Goal: Information Seeking & Learning: Learn about a topic

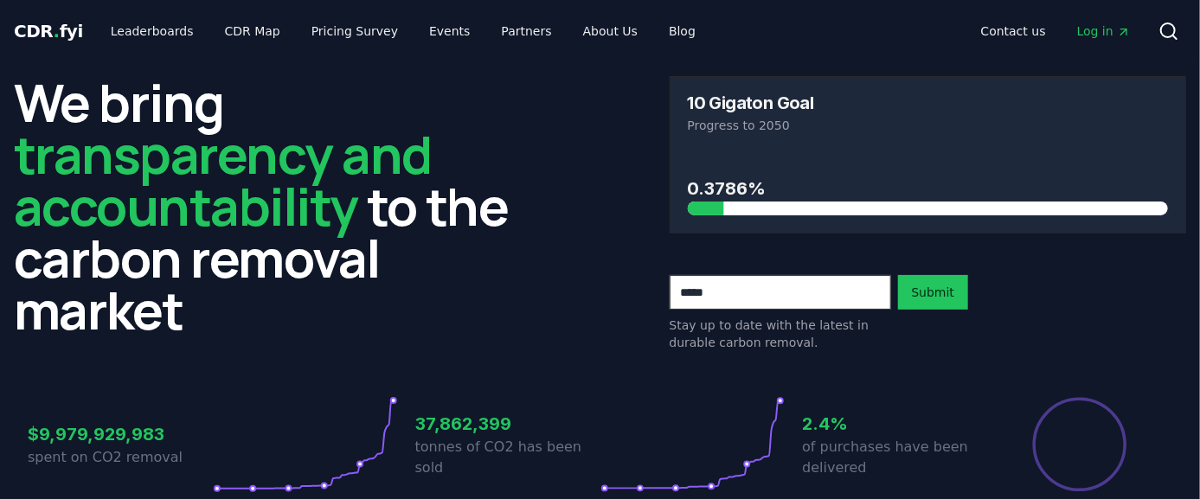
click at [724, 209] on div at bounding box center [928, 209] width 481 height 14
click at [716, 208] on div at bounding box center [483, 209] width 481 height 14
drag, startPoint x: 715, startPoint y: 208, endPoint x: 702, endPoint y: 208, distance: 13.8
click at [715, 209] on div at bounding box center [483, 209] width 481 height 14
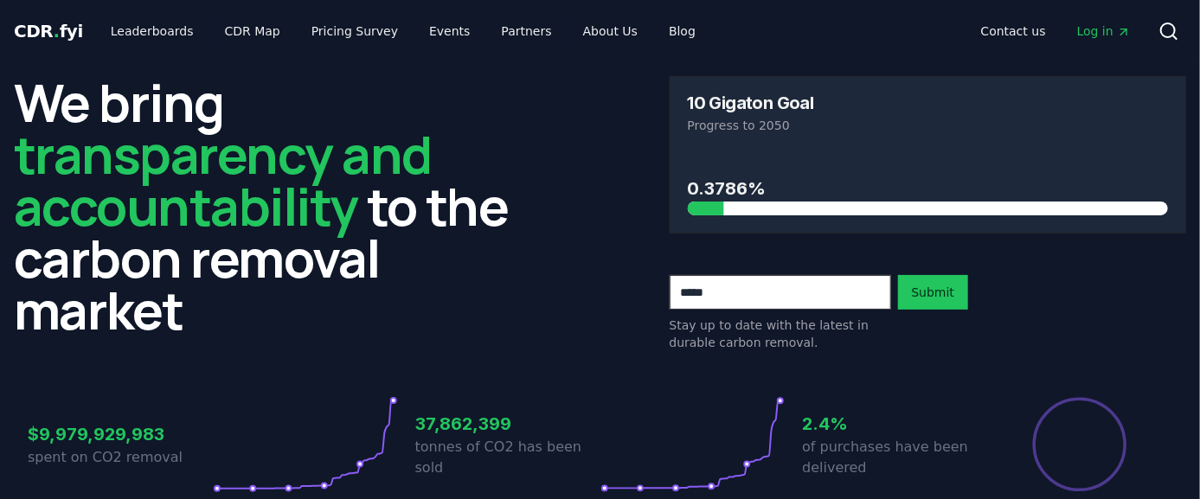
click at [702, 208] on div at bounding box center [483, 209] width 481 height 14
drag, startPoint x: 702, startPoint y: 208, endPoint x: 724, endPoint y: 211, distance: 22.6
click at [706, 208] on div at bounding box center [483, 209] width 481 height 14
click at [725, 211] on div at bounding box center [928, 209] width 481 height 14
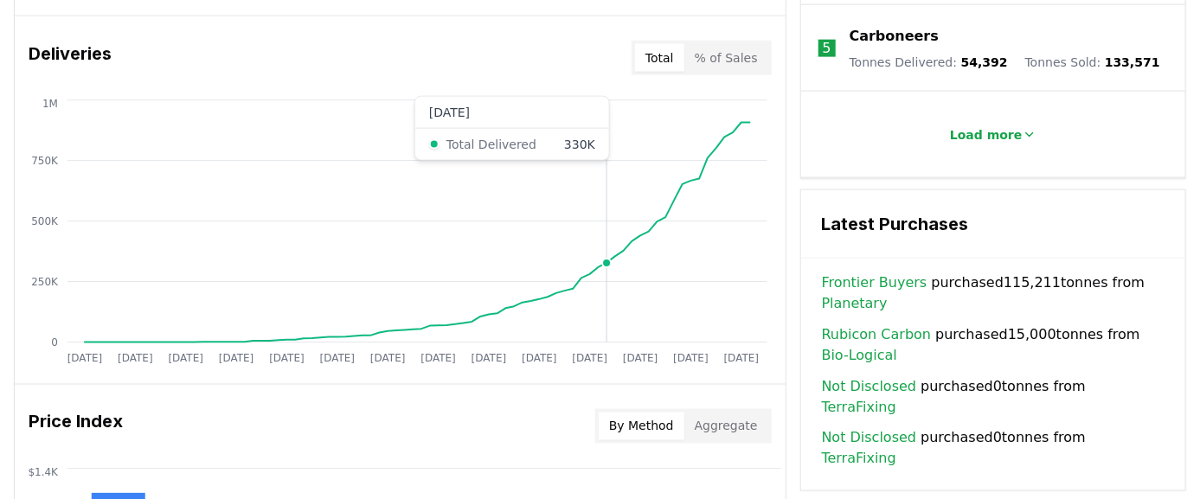
scroll to position [672, 0]
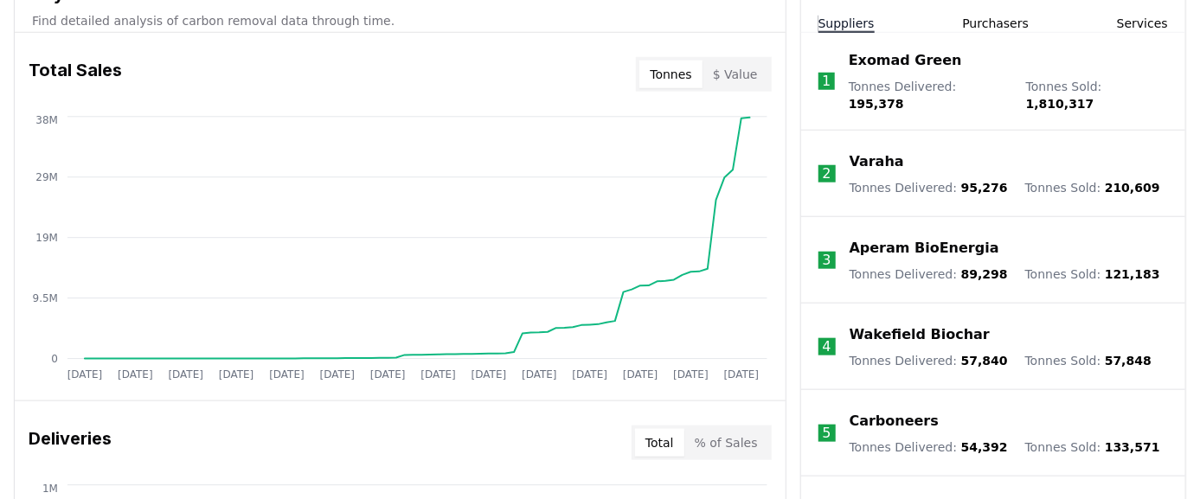
click at [759, 70] on button "$ Value" at bounding box center [735, 75] width 66 height 28
click at [687, 62] on button "Tonnes" at bounding box center [670, 75] width 62 height 28
click at [718, 62] on button "$ Value" at bounding box center [735, 75] width 66 height 28
click at [648, 64] on button "Tonnes" at bounding box center [670, 75] width 62 height 28
click at [719, 65] on button "$ Value" at bounding box center [735, 75] width 66 height 28
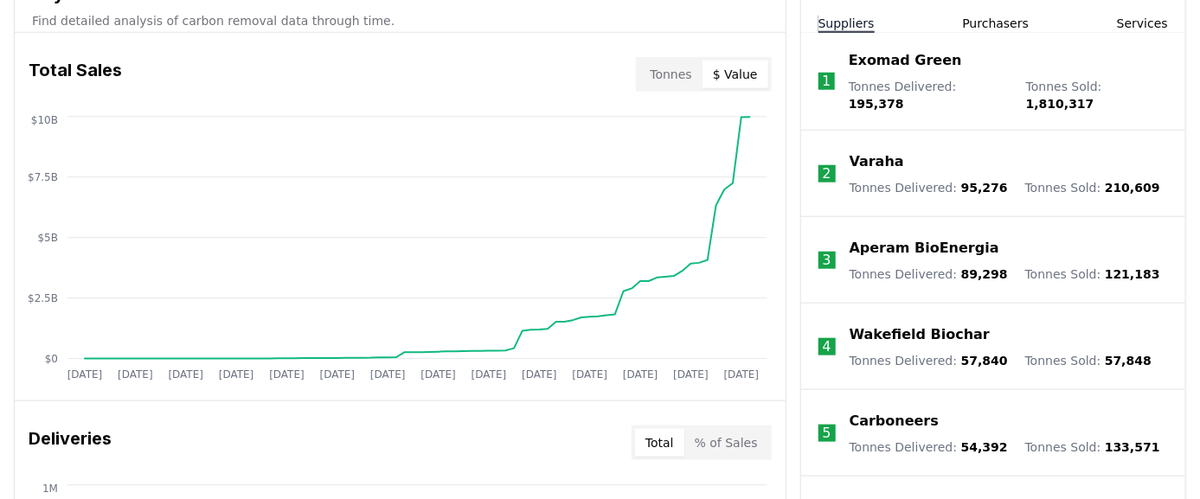
click at [673, 65] on button "Tonnes" at bounding box center [670, 75] width 62 height 28
click at [714, 64] on button "$ Value" at bounding box center [735, 75] width 66 height 28
click at [664, 65] on button "Tonnes" at bounding box center [670, 75] width 62 height 28
click at [719, 64] on button "$ Value" at bounding box center [735, 75] width 66 height 28
click at [682, 64] on button "Tonnes" at bounding box center [670, 75] width 62 height 28
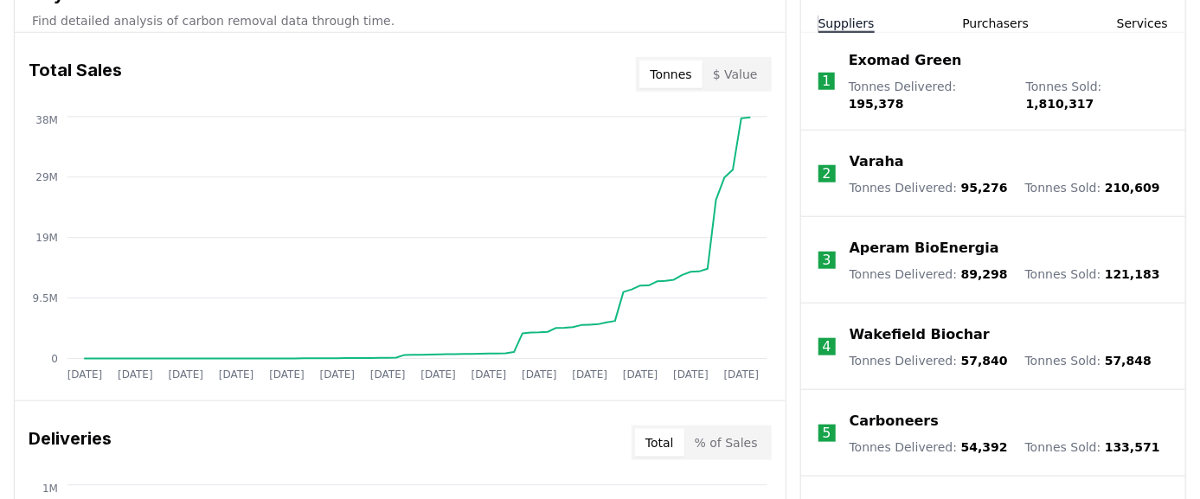
click at [723, 65] on button "$ Value" at bounding box center [735, 75] width 66 height 28
click at [680, 65] on button "Tonnes" at bounding box center [670, 75] width 62 height 28
drag, startPoint x: 758, startPoint y: 75, endPoint x: 728, endPoint y: 92, distance: 33.7
click at [757, 75] on button "$ Value" at bounding box center [735, 75] width 66 height 28
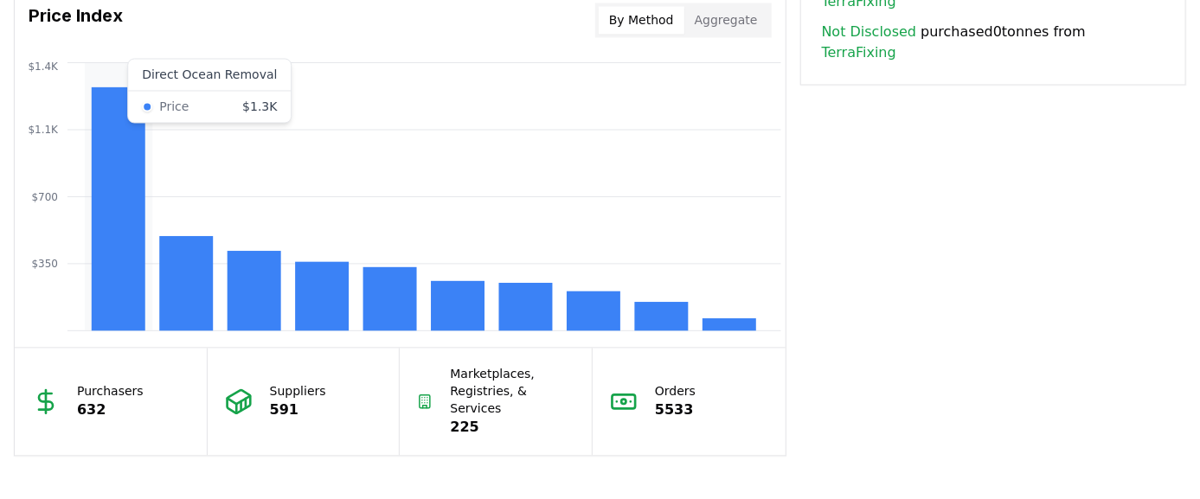
scroll to position [1345, 0]
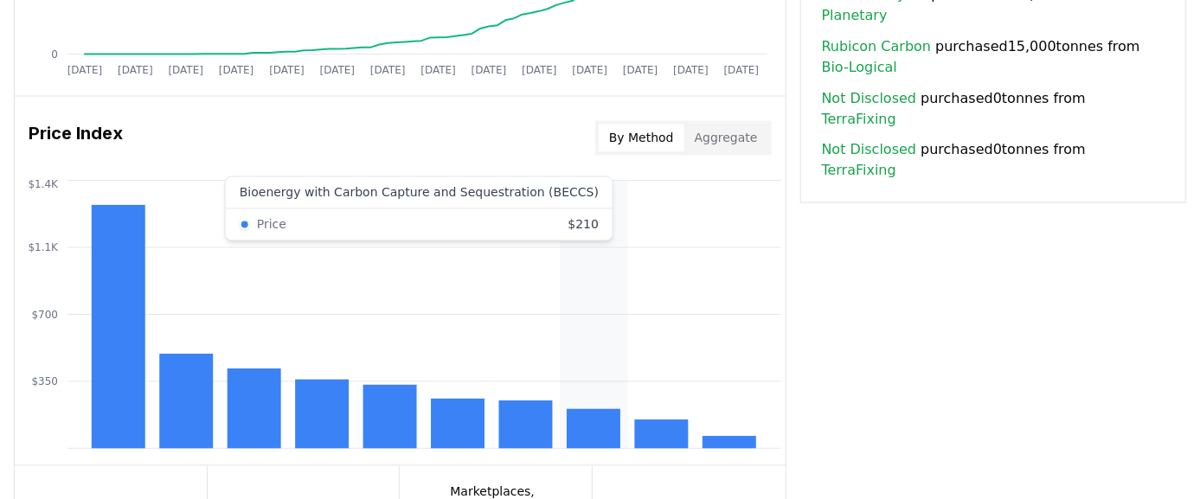
click at [591, 427] on rect at bounding box center [594, 429] width 54 height 40
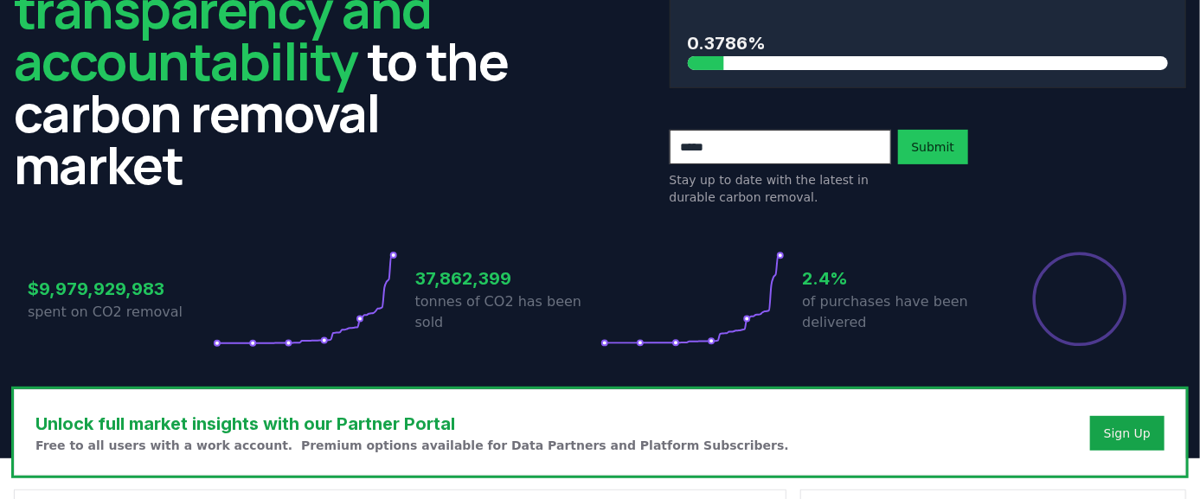
scroll to position [0, 0]
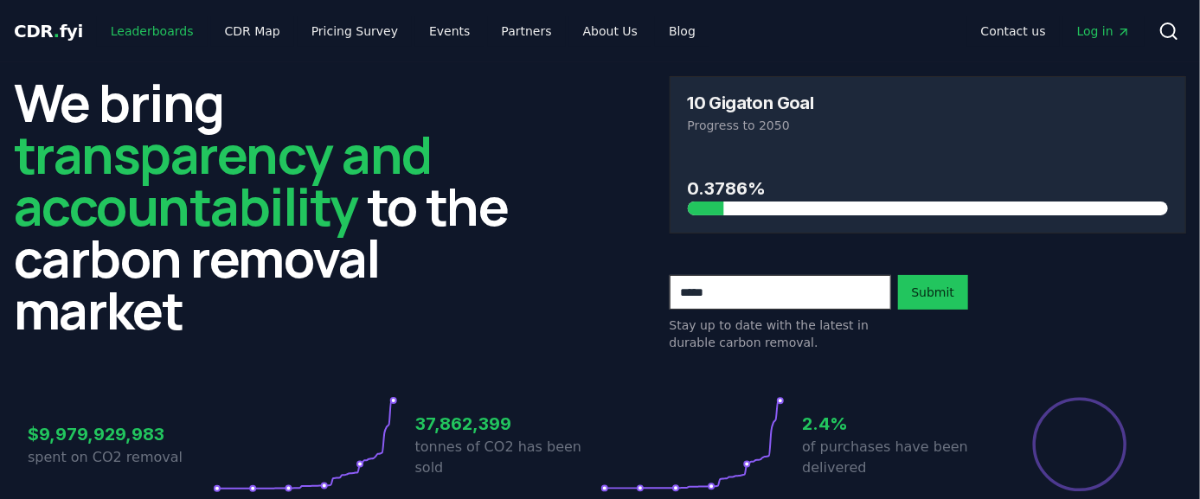
click at [156, 23] on link "Leaderboards" at bounding box center [152, 31] width 111 height 31
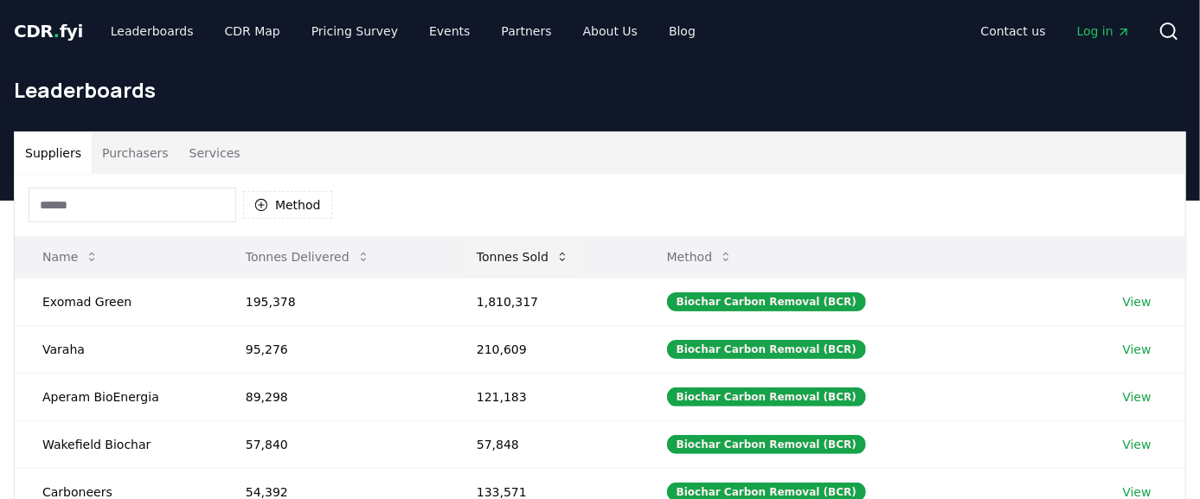
click at [540, 253] on button "Tonnes Sold" at bounding box center [523, 257] width 120 height 35
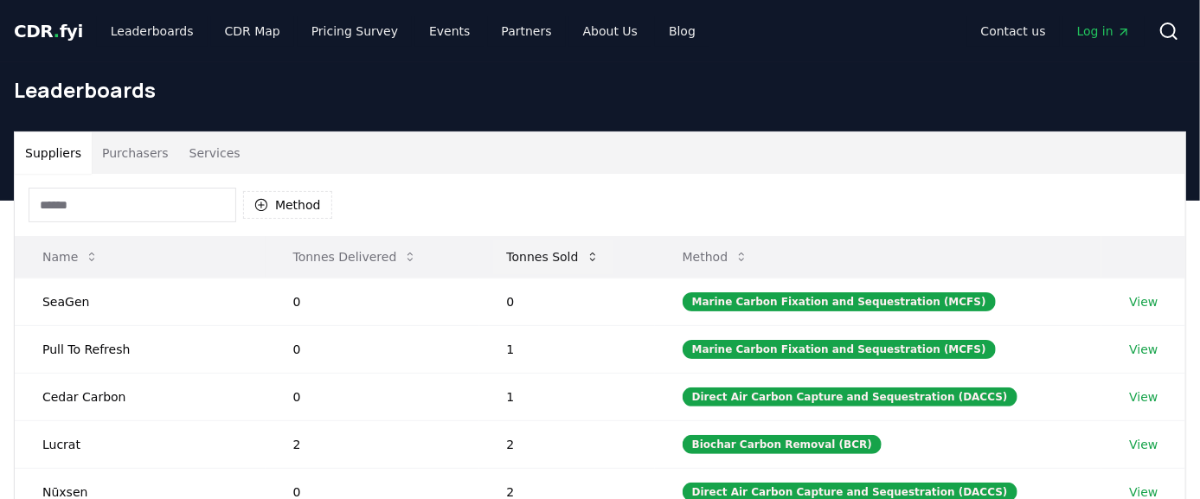
click at [540, 253] on button "Tonnes Sold" at bounding box center [553, 257] width 120 height 35
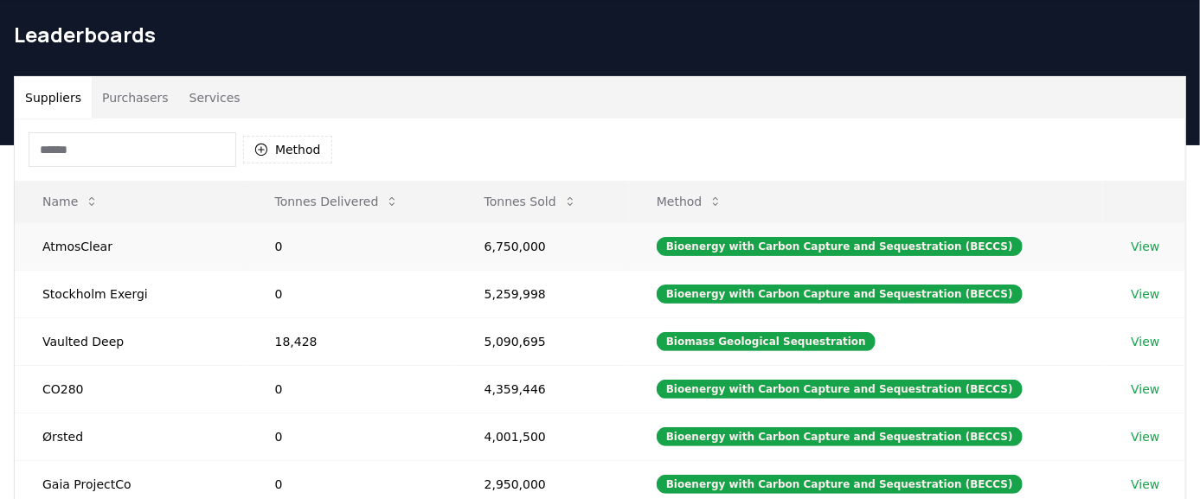
scroll to position [96, 0]
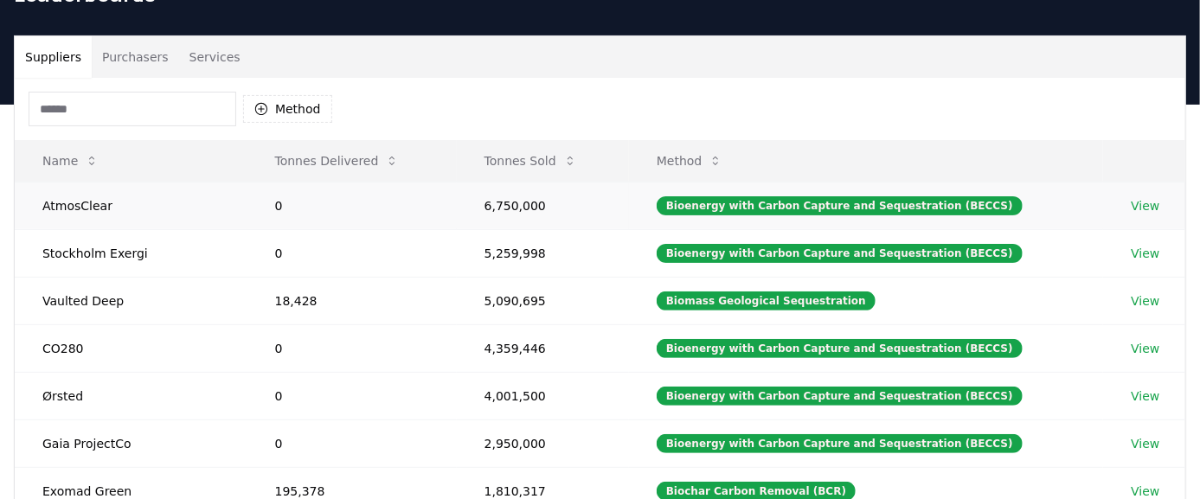
click at [64, 204] on td "AtmosClear" at bounding box center [131, 206] width 233 height 48
click at [1131, 201] on link "View" at bounding box center [1145, 205] width 29 height 17
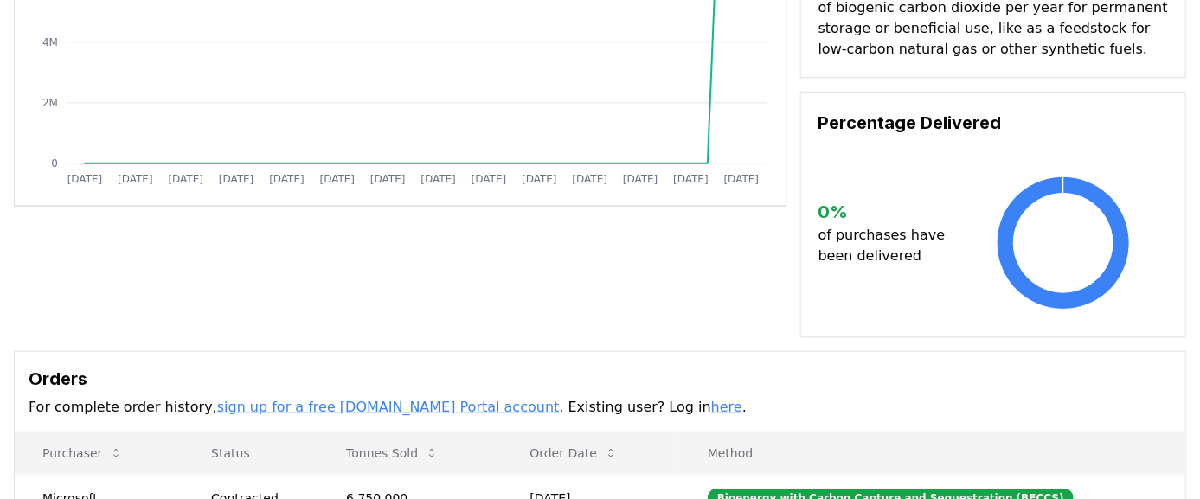
scroll to position [480, 0]
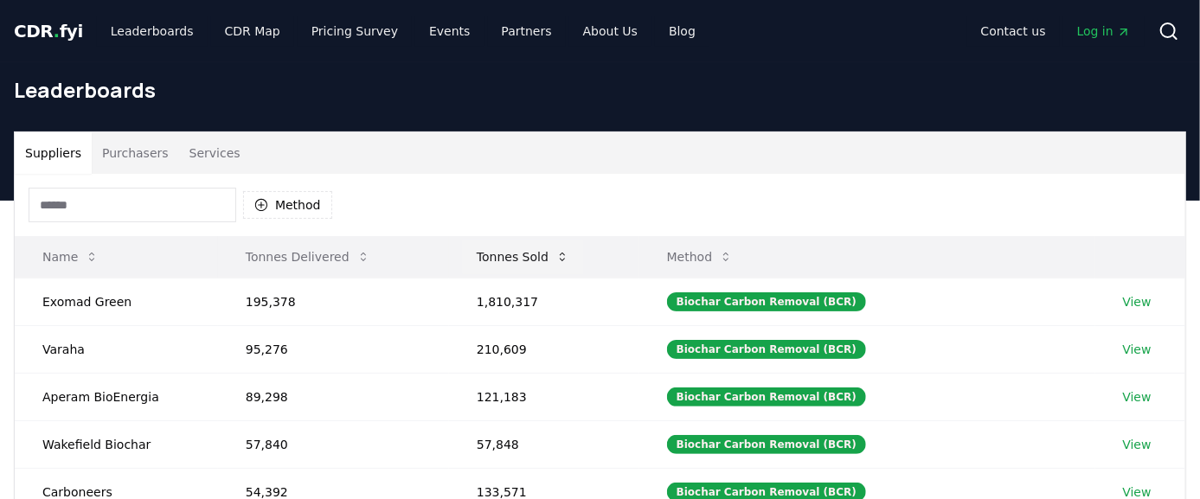
click at [554, 249] on button "Tonnes Sold" at bounding box center [523, 257] width 120 height 35
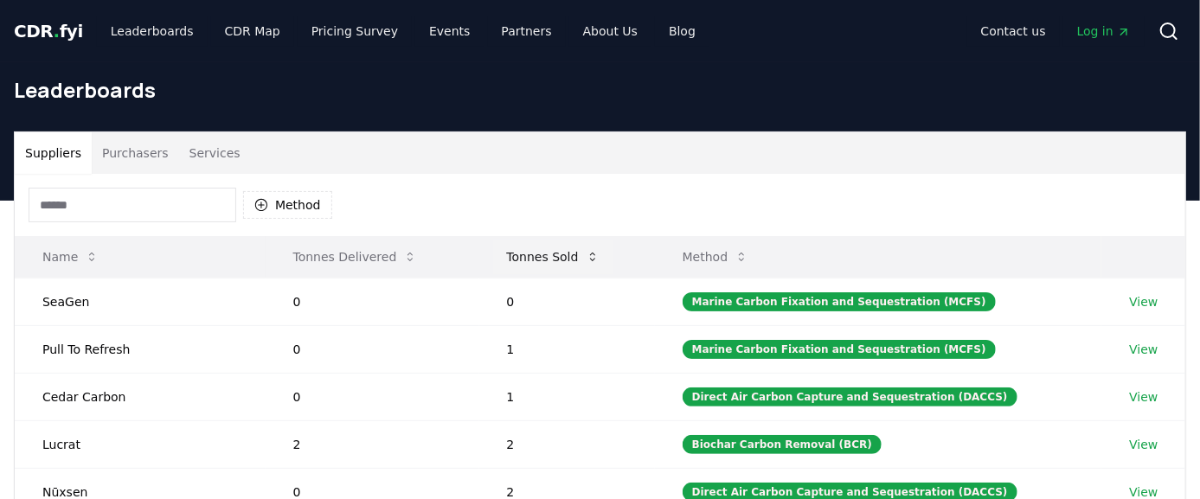
click at [542, 260] on button "Tonnes Sold" at bounding box center [553, 257] width 120 height 35
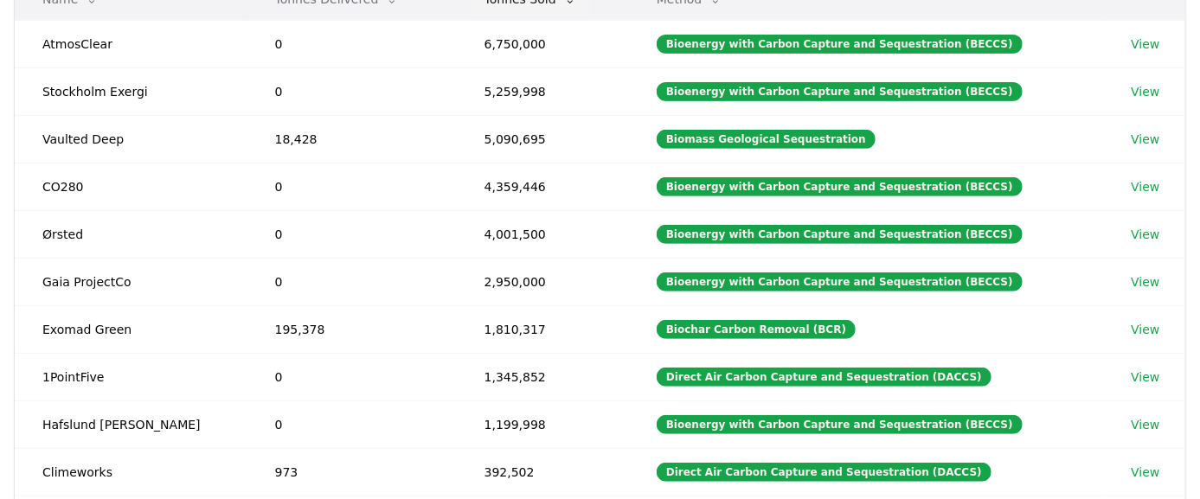
scroll to position [288, 0]
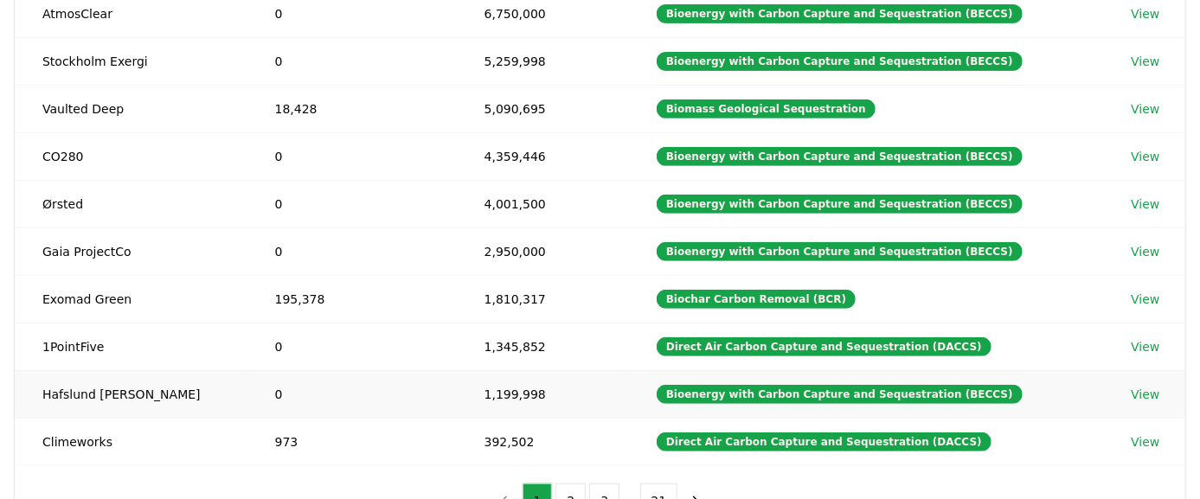
click at [491, 384] on td "1,199,998" at bounding box center [543, 394] width 172 height 48
click at [1131, 389] on link "View" at bounding box center [1145, 394] width 29 height 17
